Goal: Navigation & Orientation: Find specific page/section

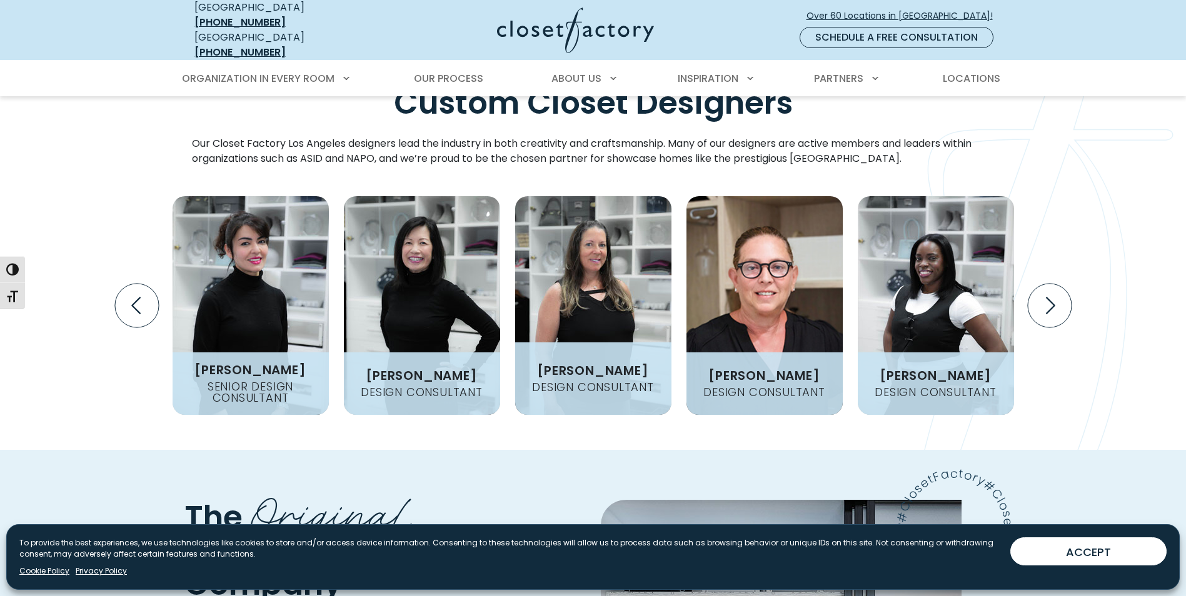
scroll to position [1563, 0]
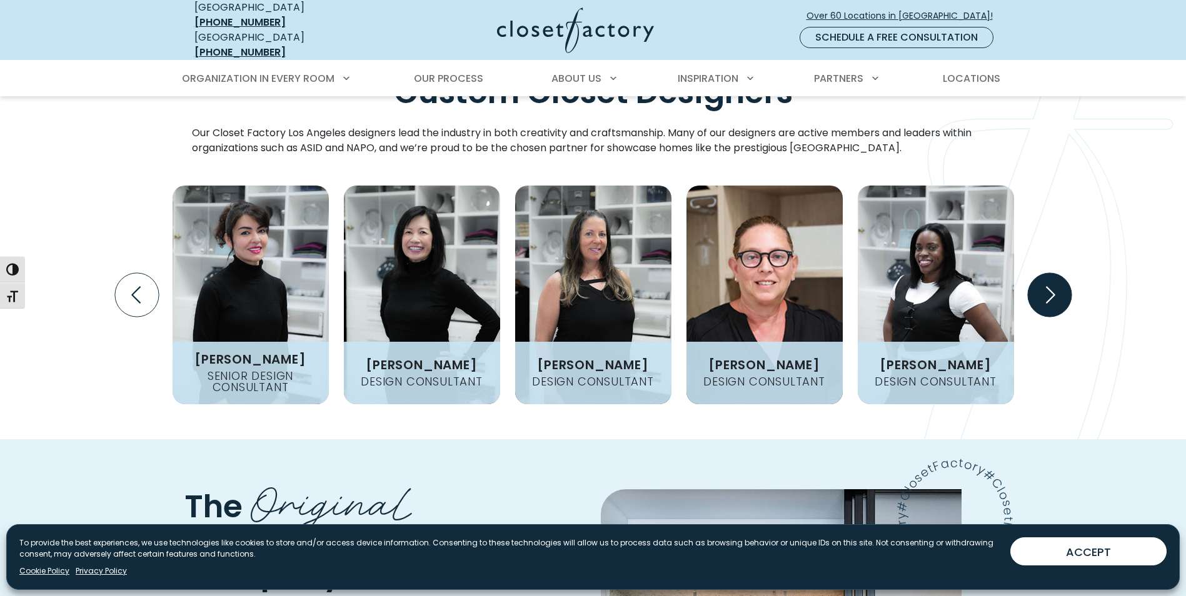
click at [1042, 273] on icon "Next slide" at bounding box center [1049, 295] width 44 height 44
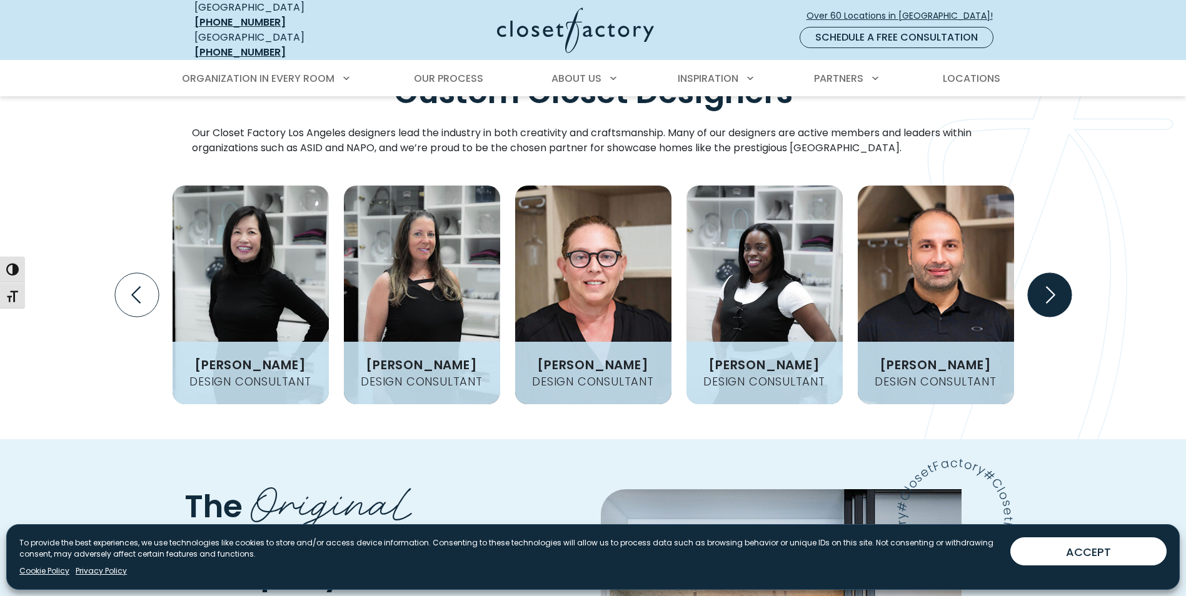
click at [1042, 273] on icon "Next slide" at bounding box center [1049, 295] width 44 height 44
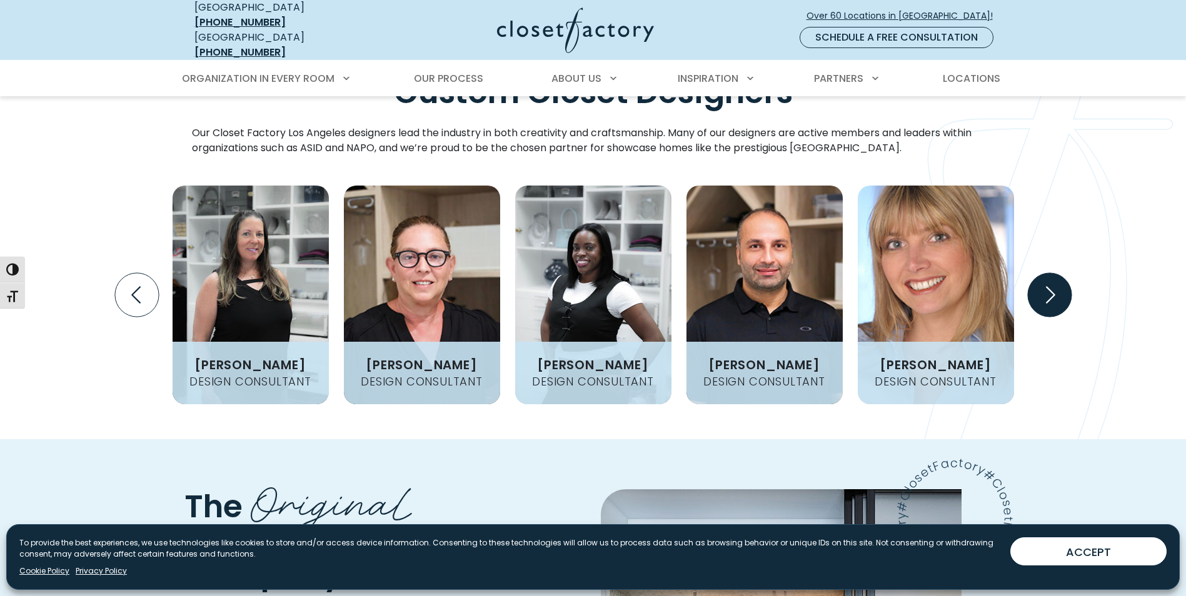
click at [1050, 273] on icon "Next slide" at bounding box center [1049, 295] width 44 height 44
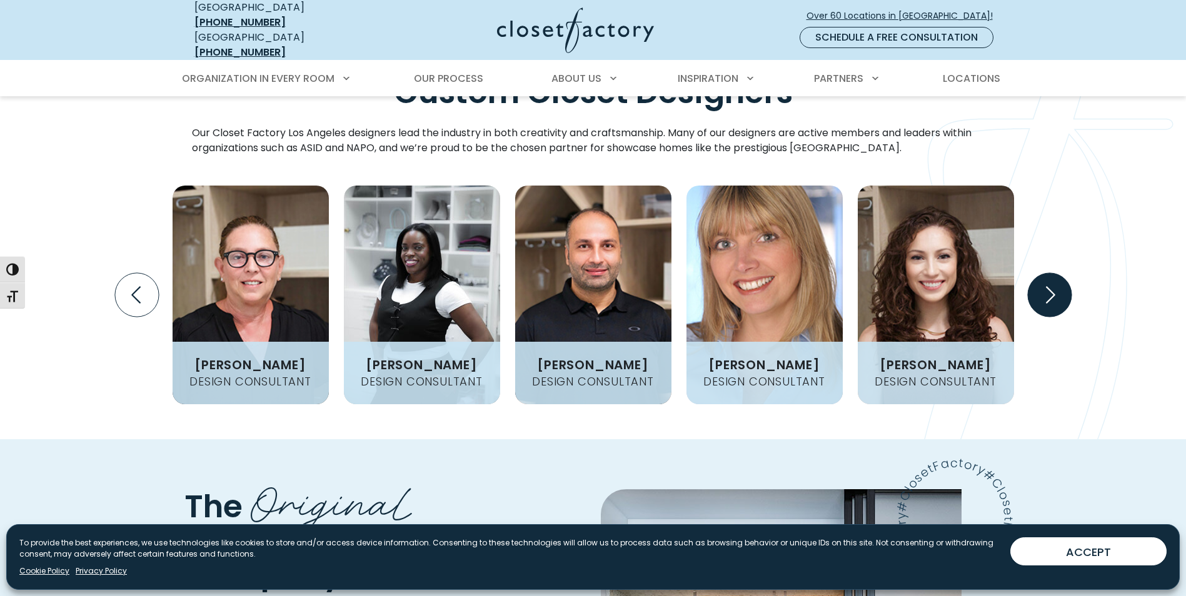
click at [1050, 273] on icon "Next slide" at bounding box center [1049, 295] width 44 height 44
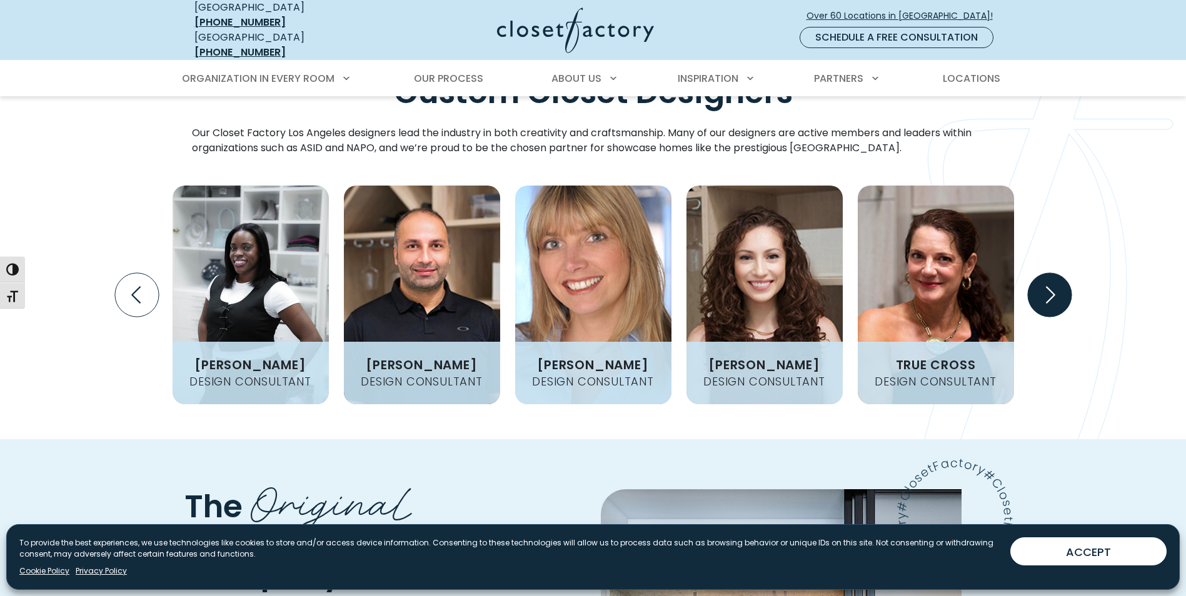
click at [1050, 273] on icon "Next slide" at bounding box center [1049, 295] width 44 height 44
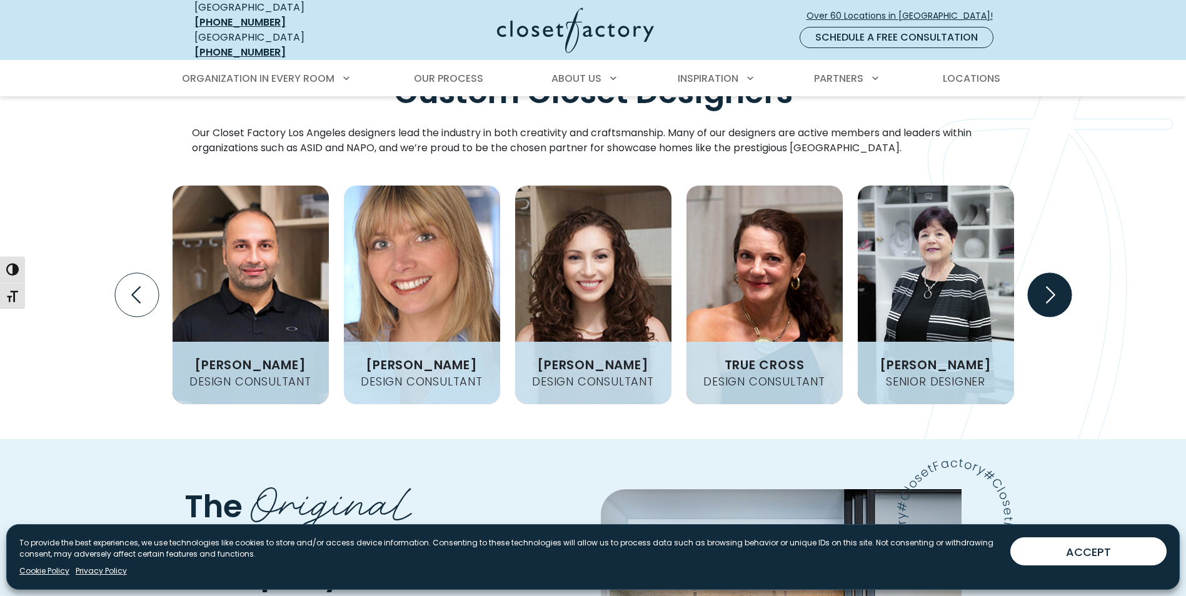
click at [1050, 273] on icon "Next slide" at bounding box center [1049, 295] width 44 height 44
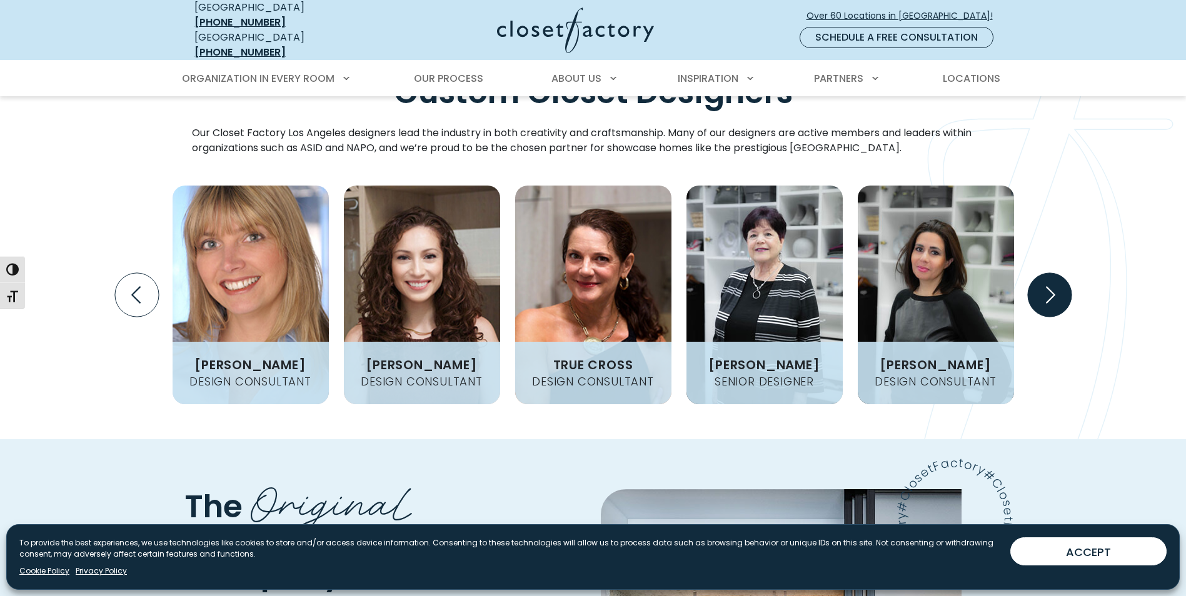
click at [1050, 273] on icon "Next slide" at bounding box center [1049, 295] width 44 height 44
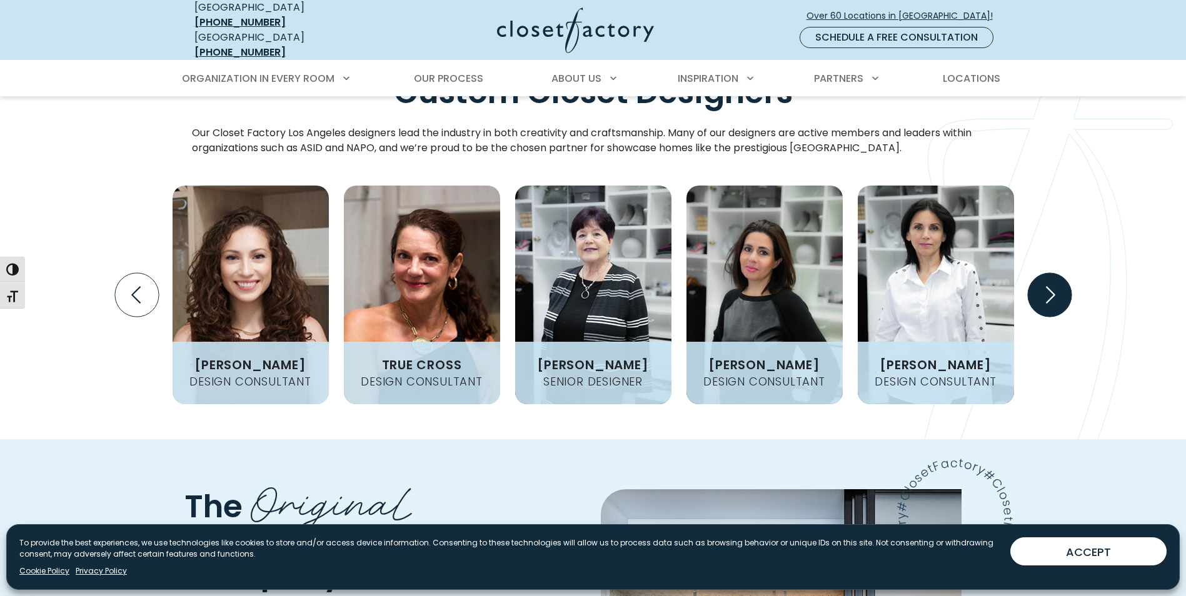
click at [1050, 273] on icon "Next slide" at bounding box center [1049, 295] width 44 height 44
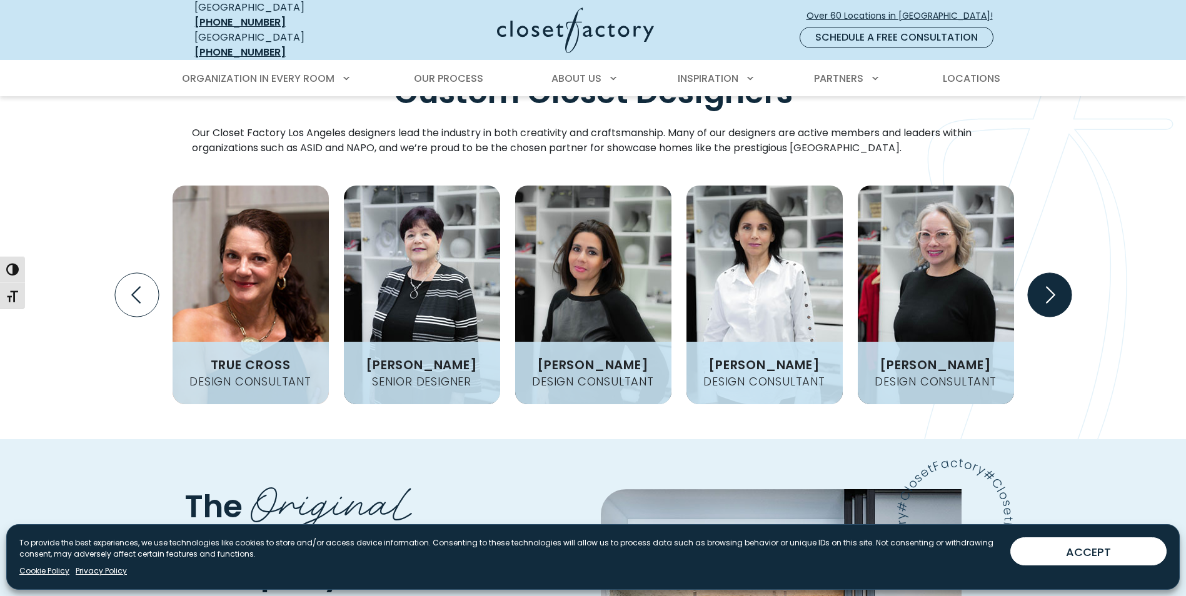
click at [1050, 273] on icon "Next slide" at bounding box center [1049, 295] width 44 height 44
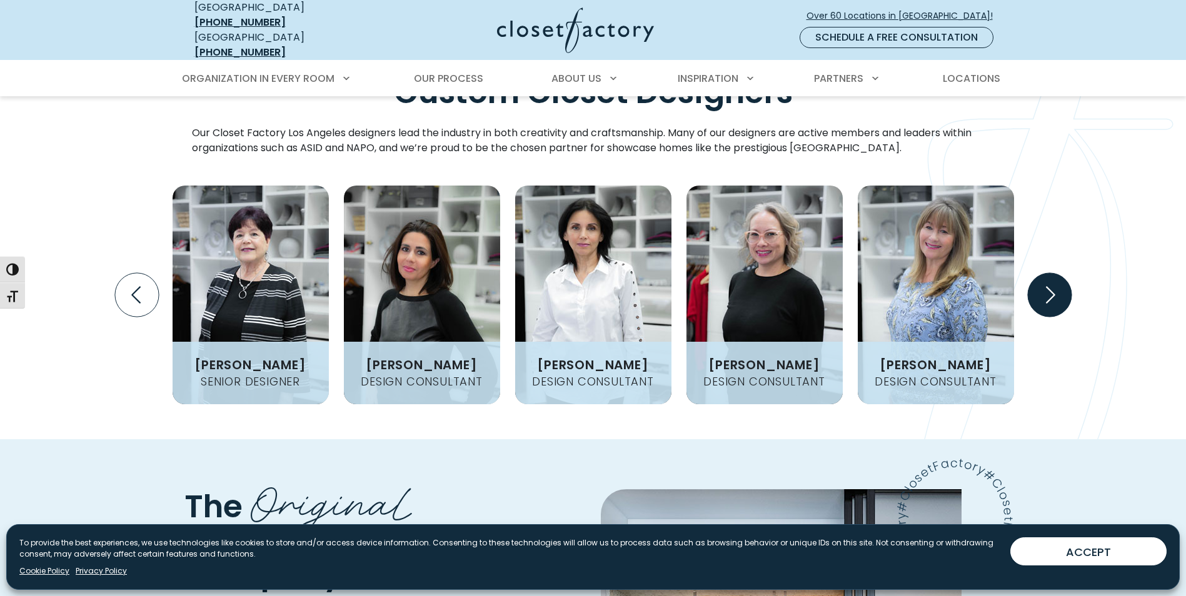
click at [1050, 273] on icon "Next slide" at bounding box center [1049, 295] width 44 height 44
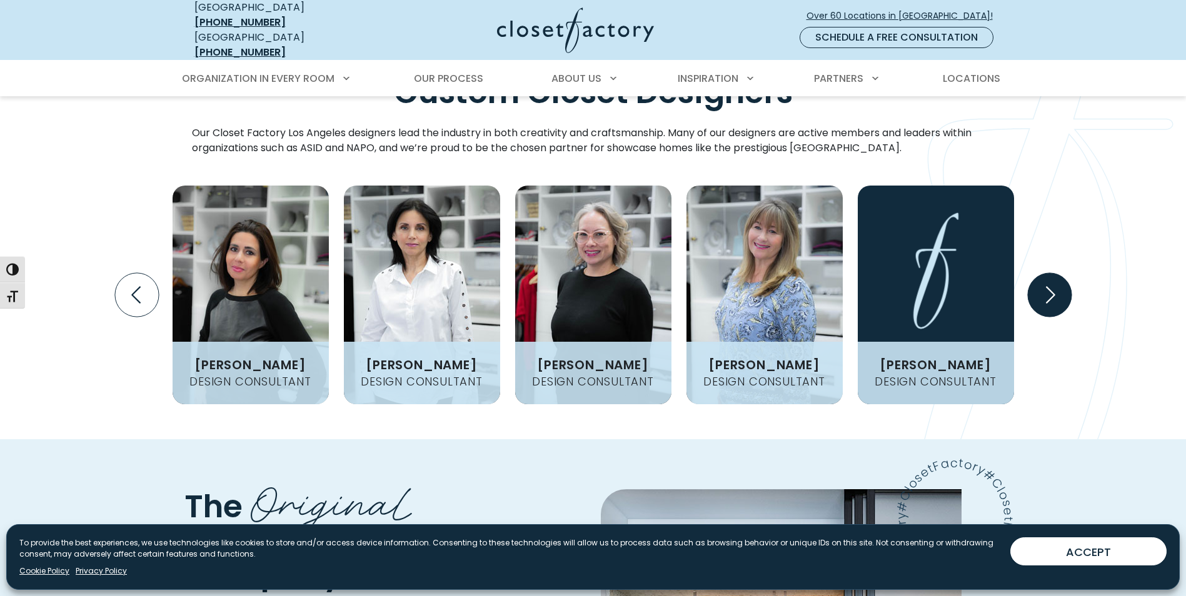
click at [1050, 273] on icon "Next slide" at bounding box center [1049, 295] width 44 height 44
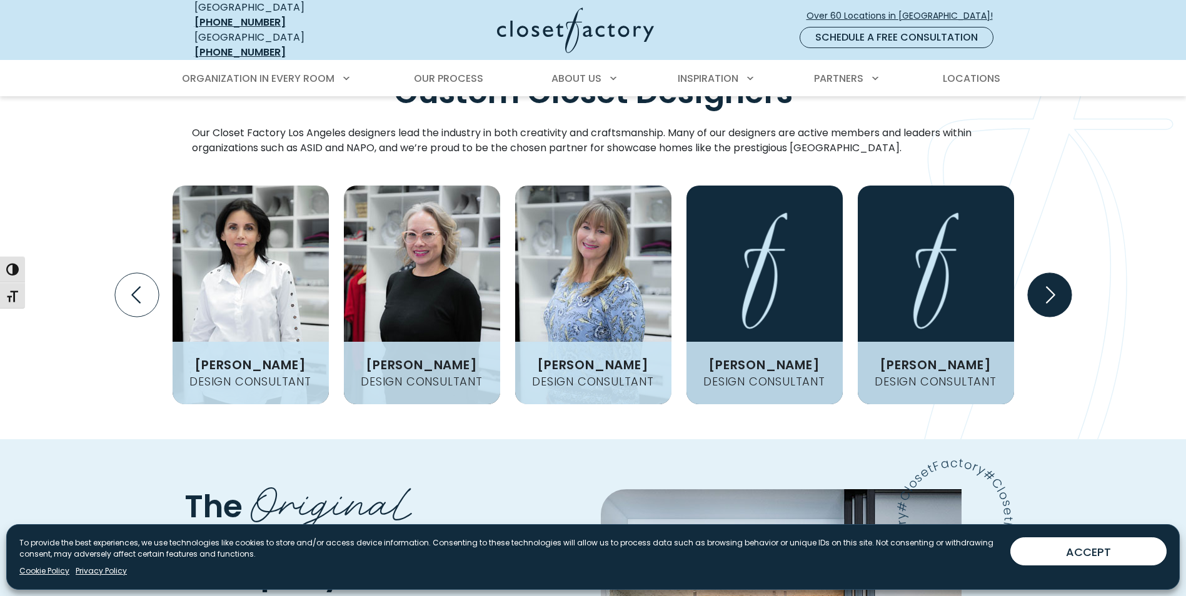
click at [1050, 273] on icon "Next slide" at bounding box center [1049, 295] width 44 height 44
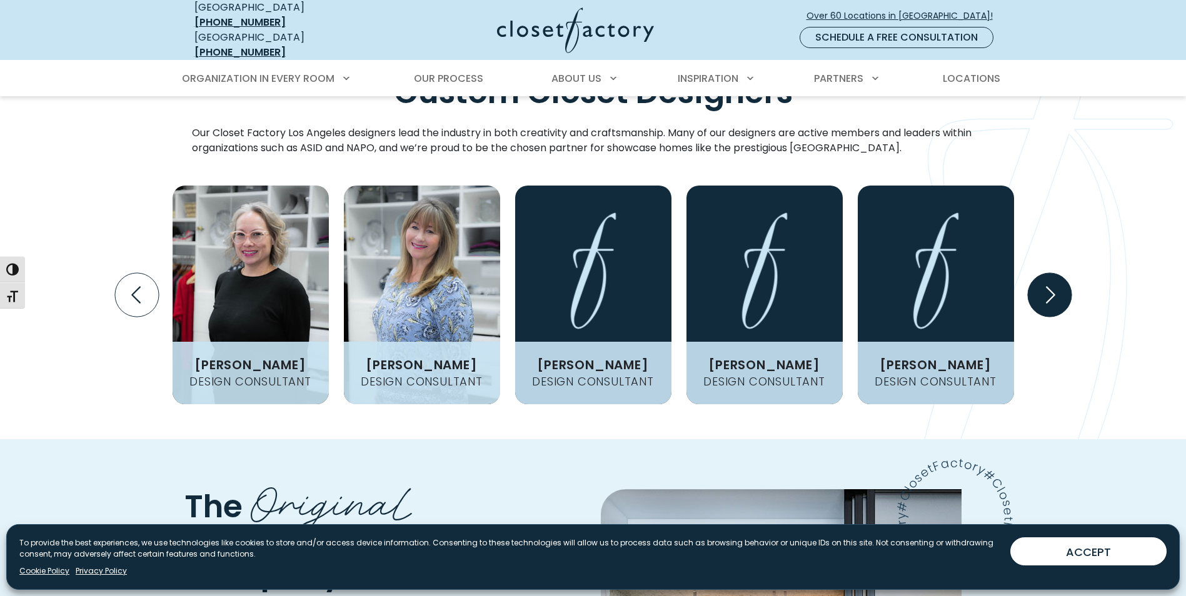
click at [1050, 286] on icon "Next slide" at bounding box center [1050, 294] width 9 height 17
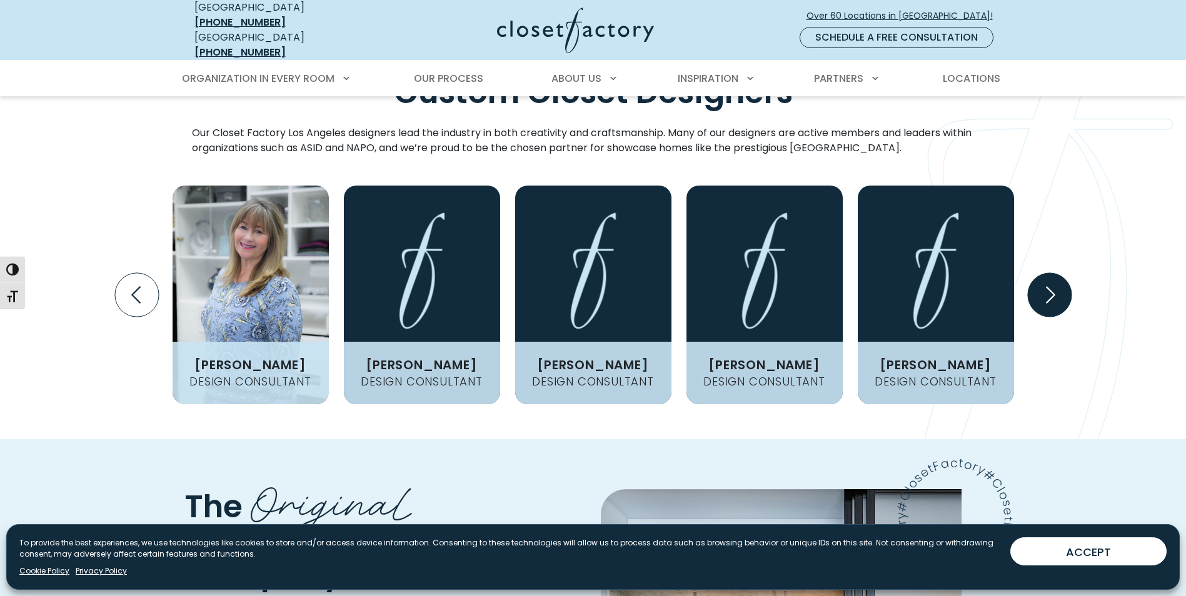
click at [1050, 286] on icon "Next slide" at bounding box center [1050, 294] width 9 height 17
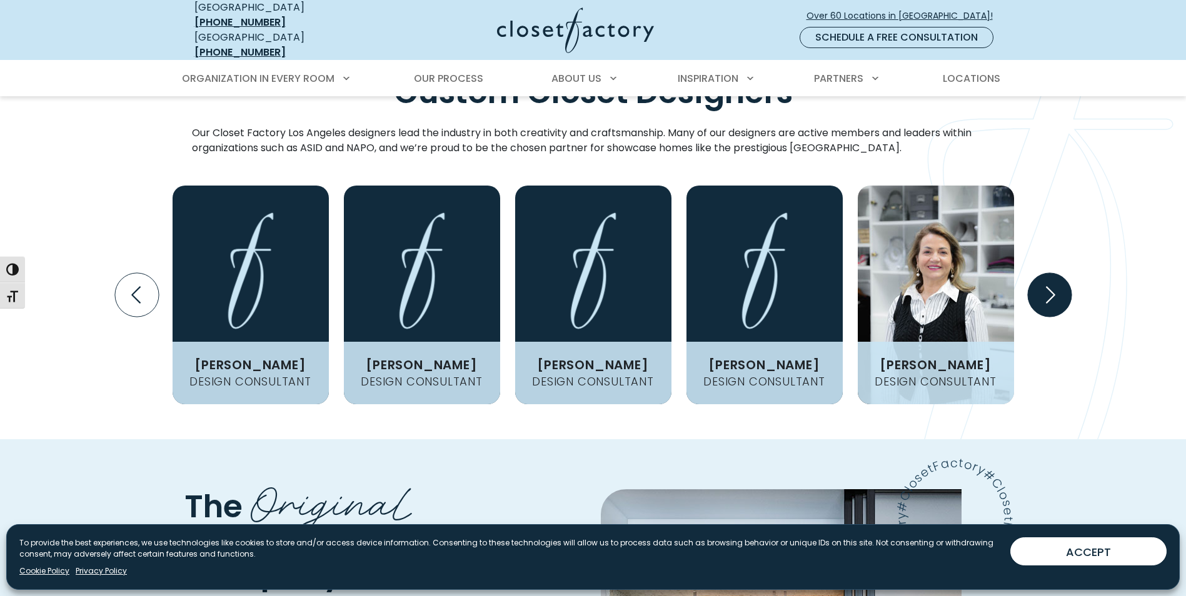
click at [1050, 286] on icon "Next slide" at bounding box center [1050, 294] width 9 height 17
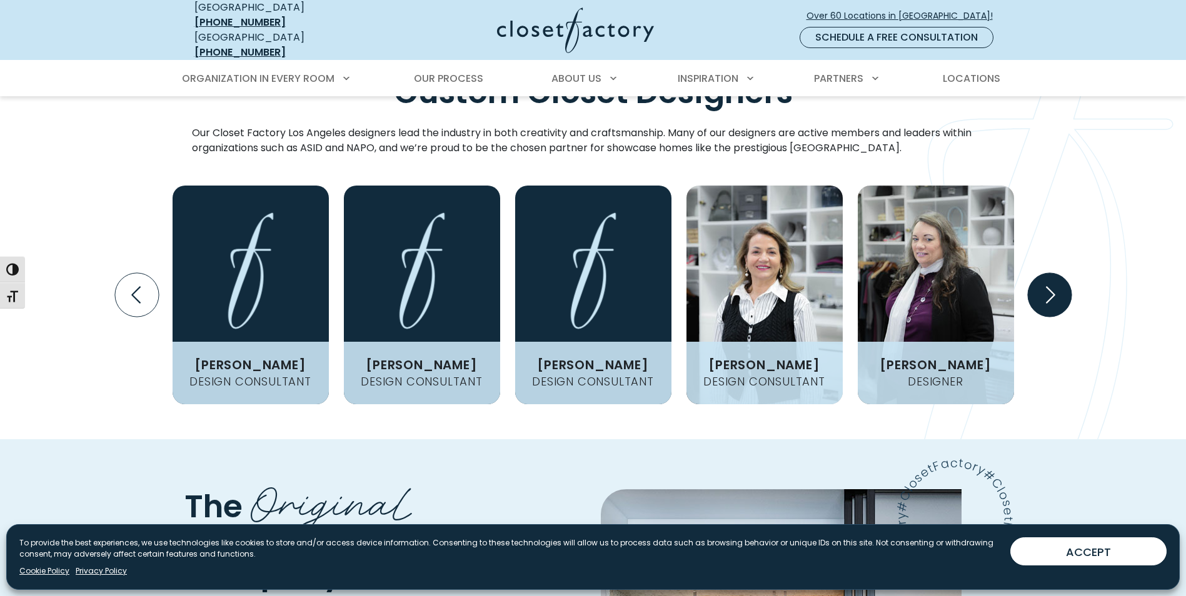
click at [1050, 286] on icon "Next slide" at bounding box center [1050, 294] width 9 height 17
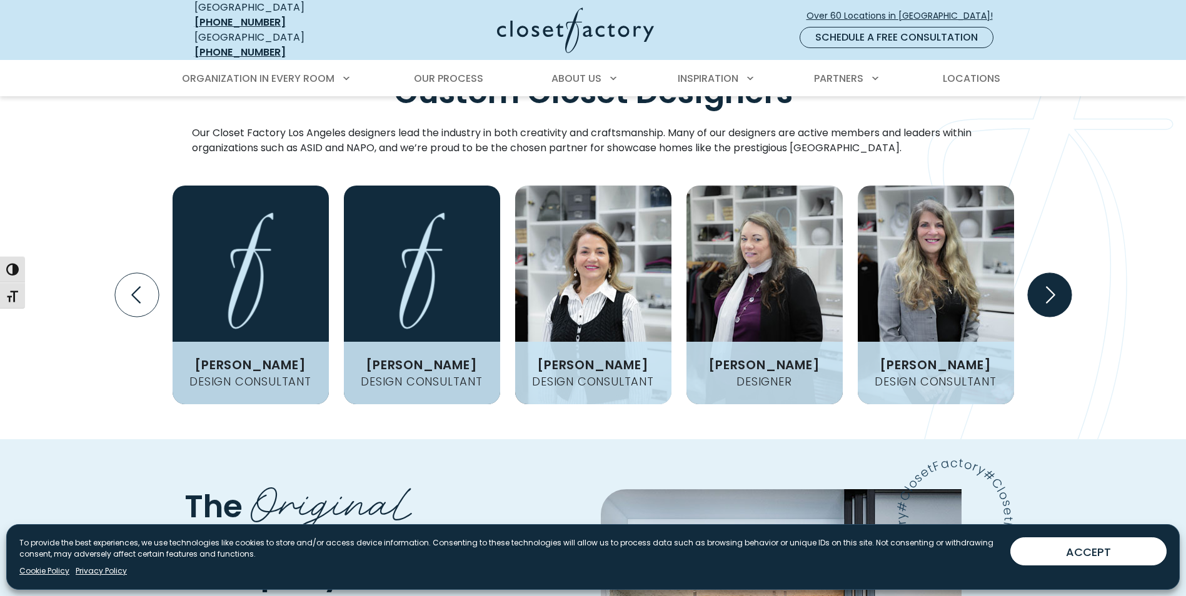
click at [1050, 286] on icon "Next slide" at bounding box center [1050, 294] width 9 height 17
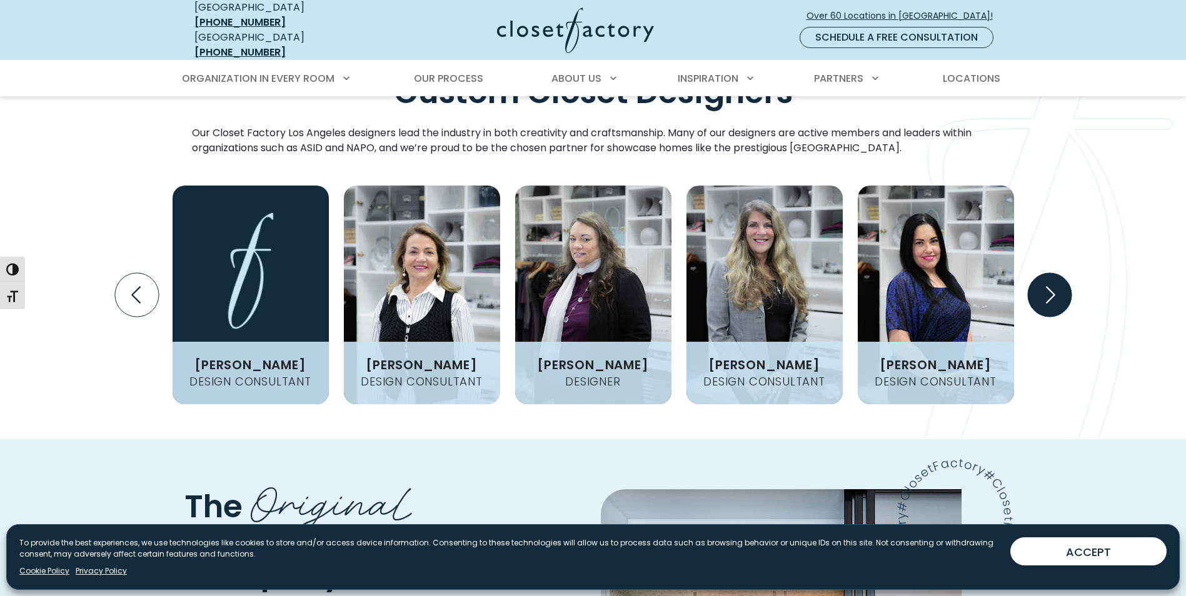
click at [1050, 286] on icon "Next slide" at bounding box center [1050, 294] width 9 height 17
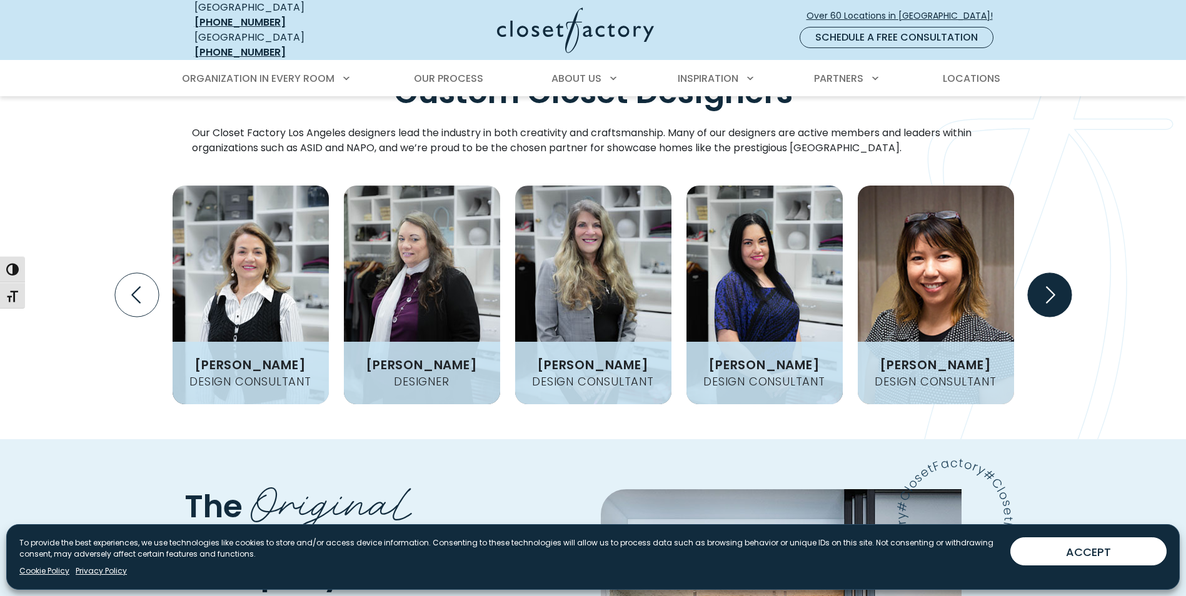
click at [1050, 286] on icon "Next slide" at bounding box center [1050, 294] width 9 height 17
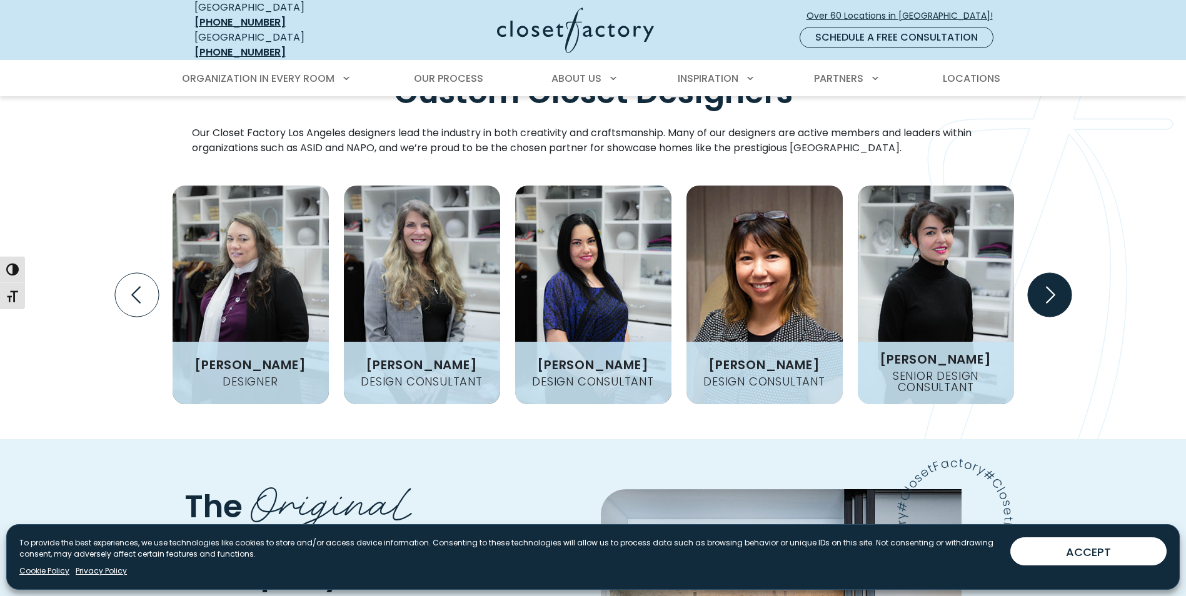
click at [1050, 286] on icon "Next slide" at bounding box center [1050, 294] width 9 height 17
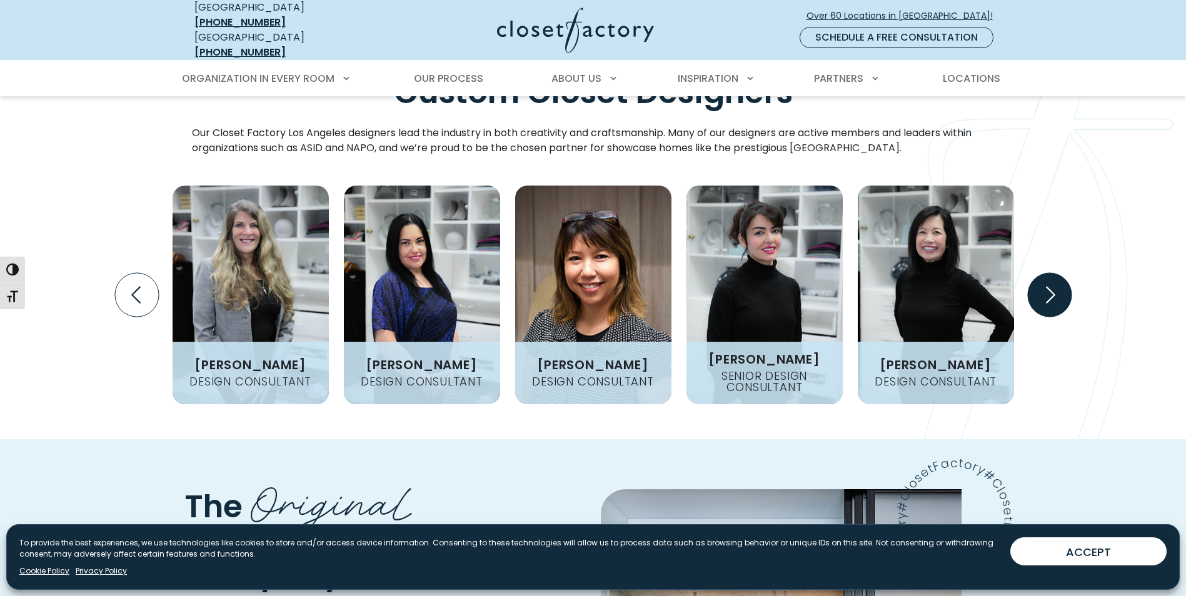
click at [1050, 286] on icon "Next slide" at bounding box center [1050, 294] width 9 height 17
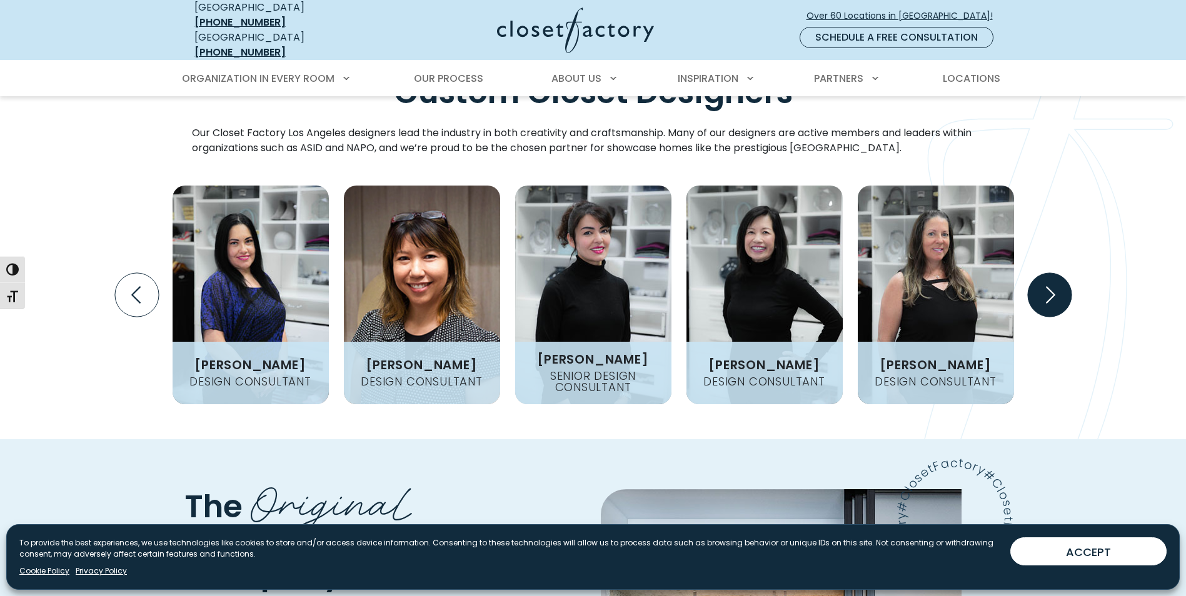
click at [1050, 286] on icon "Next slide" at bounding box center [1050, 294] width 9 height 17
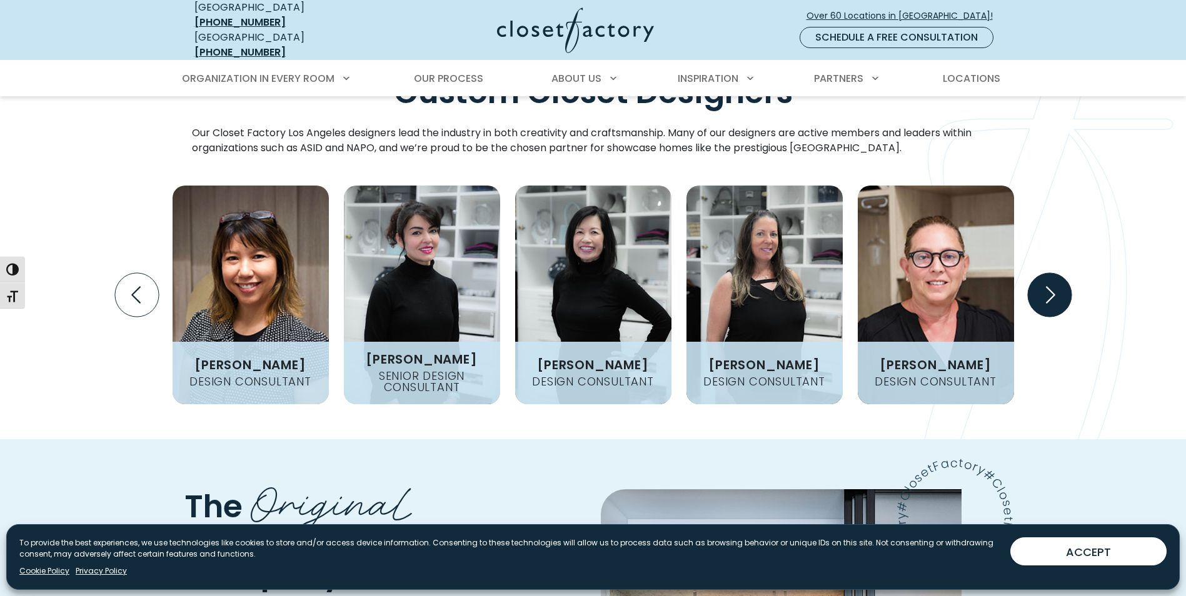
click at [1050, 286] on icon "Next slide" at bounding box center [1050, 294] width 9 height 17
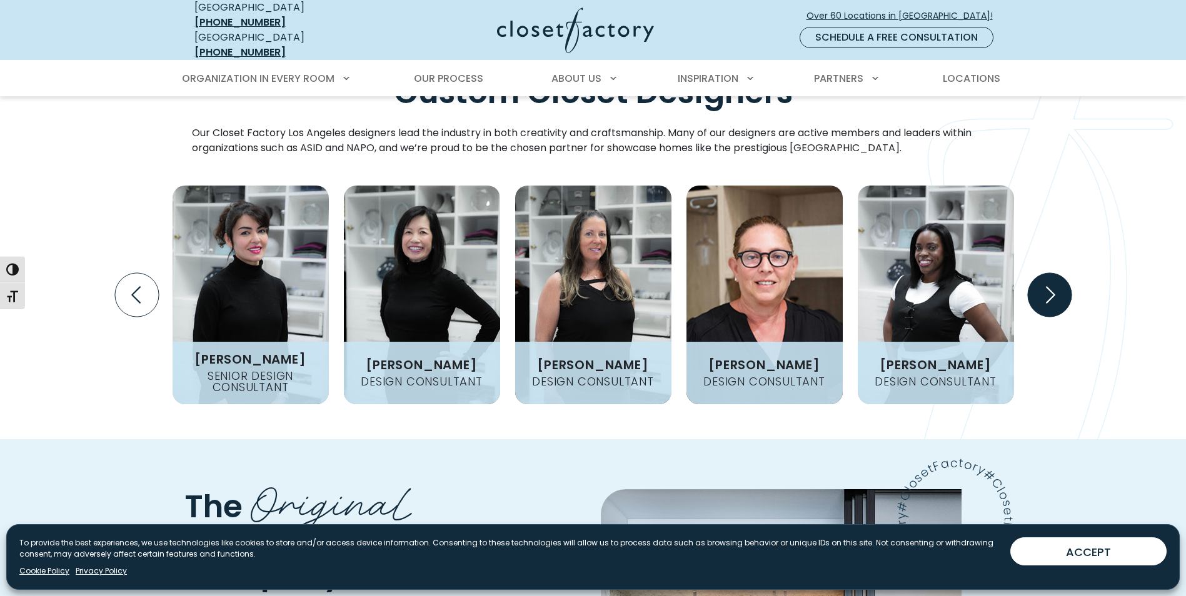
click at [1050, 286] on icon "Next slide" at bounding box center [1050, 294] width 9 height 17
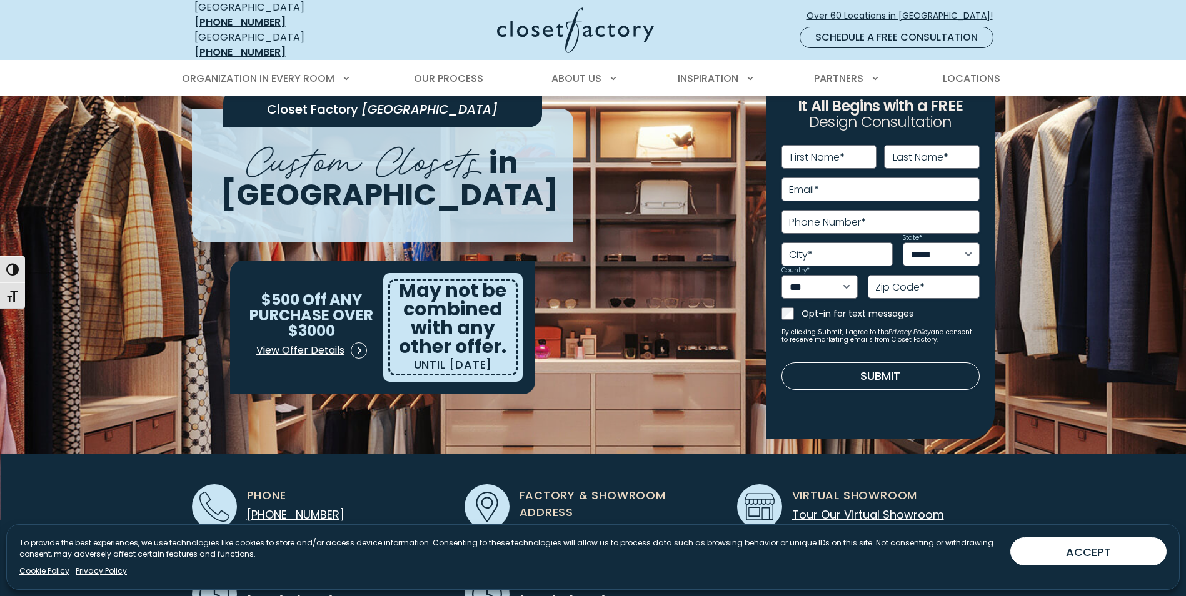
scroll to position [16, 0]
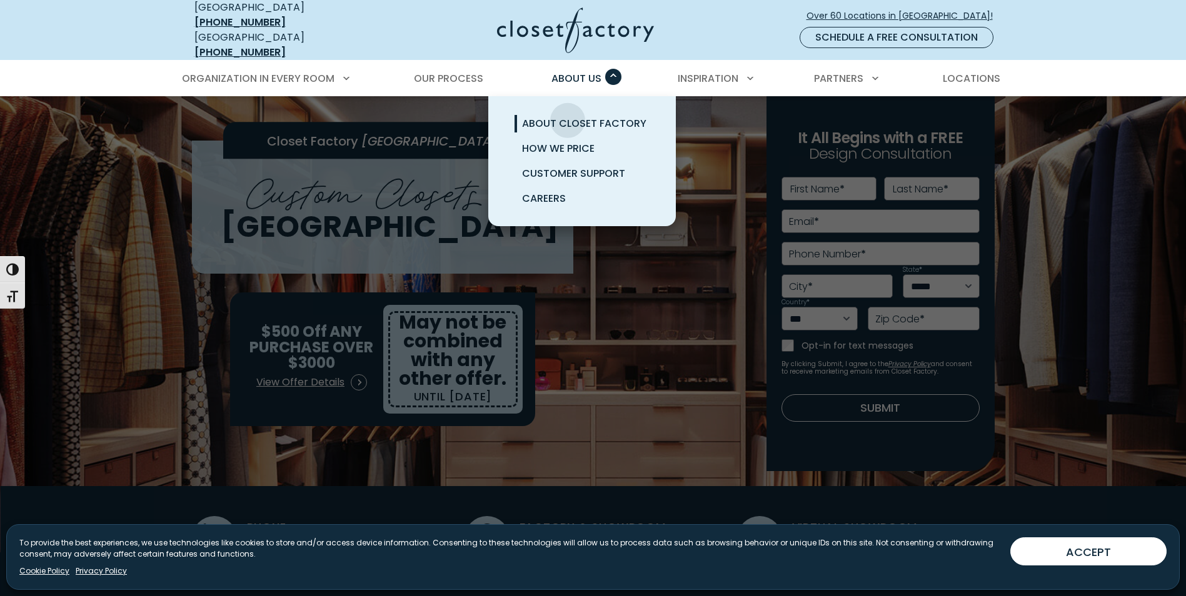
click at [568, 116] on span "About Closet Factory" at bounding box center [584, 123] width 124 height 14
